Goal: Transaction & Acquisition: Purchase product/service

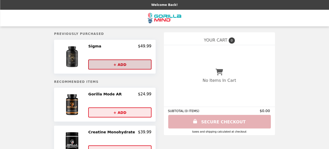
click at [123, 64] on button "+ ADD" at bounding box center [119, 65] width 63 height 10
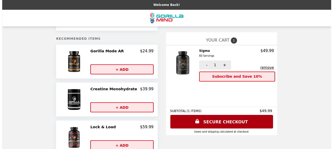
scroll to position [51, 0]
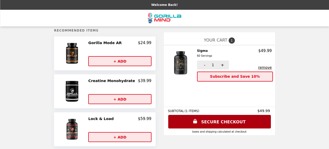
click at [80, 57] on img at bounding box center [72, 54] width 27 height 26
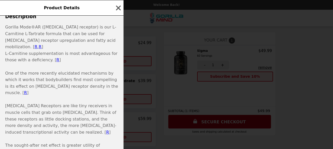
scroll to position [129, 0]
click at [117, 7] on icon "button" at bounding box center [118, 7] width 5 height 5
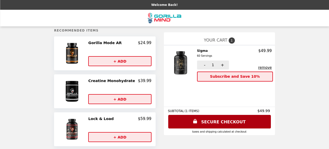
click at [80, 93] on img at bounding box center [72, 92] width 27 height 26
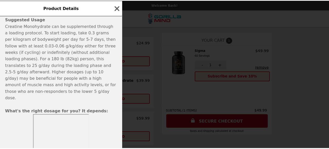
scroll to position [309, 0]
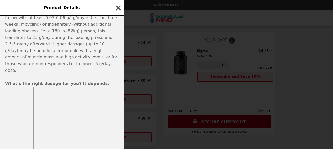
click at [118, 8] on icon "button" at bounding box center [118, 7] width 5 height 5
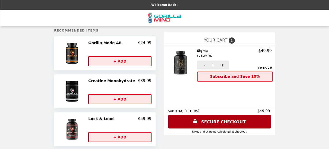
drag, startPoint x: 329, startPoint y: 55, endPoint x: 330, endPoint y: 34, distance: 20.9
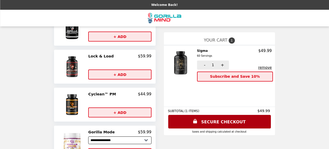
scroll to position [0, 0]
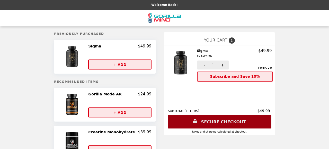
click at [226, 121] on link "SECURE CHECKOUT" at bounding box center [220, 122] width 104 height 14
